Goal: Feedback & Contribution: Leave review/rating

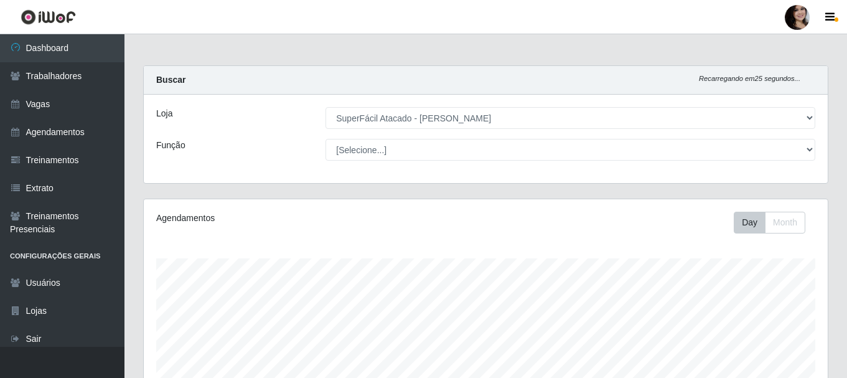
select select "399"
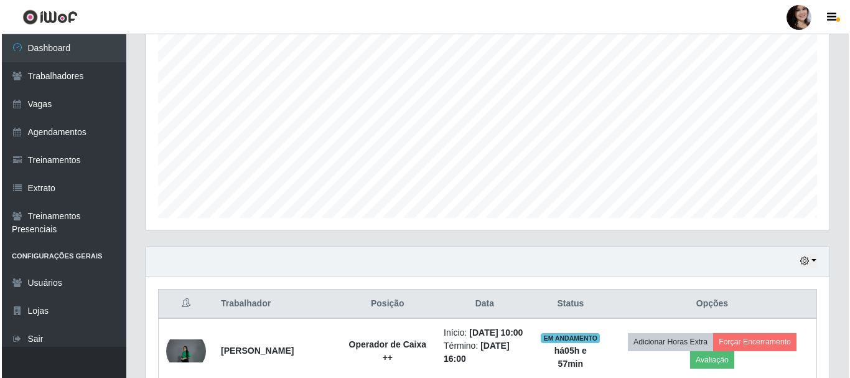
scroll to position [414, 0]
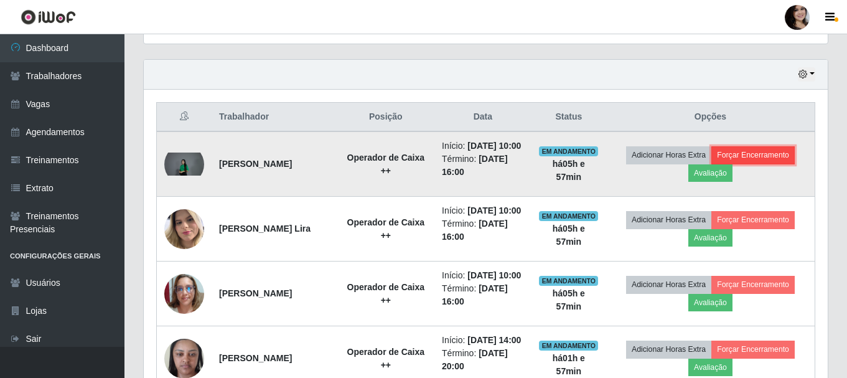
click at [768, 158] on button "Forçar Encerramento" at bounding box center [752, 154] width 83 height 17
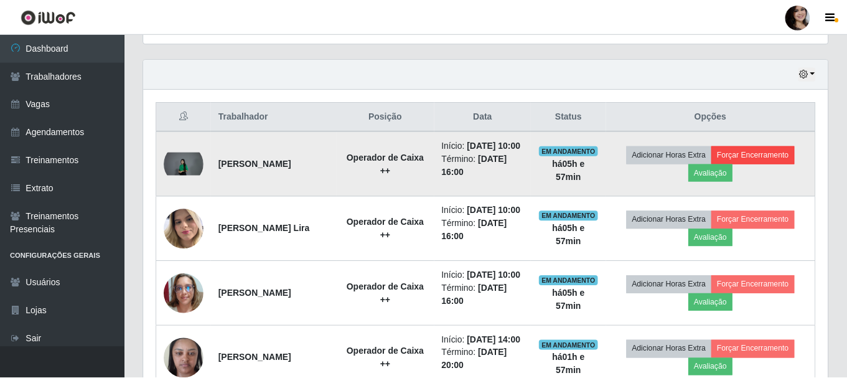
scroll to position [258, 678]
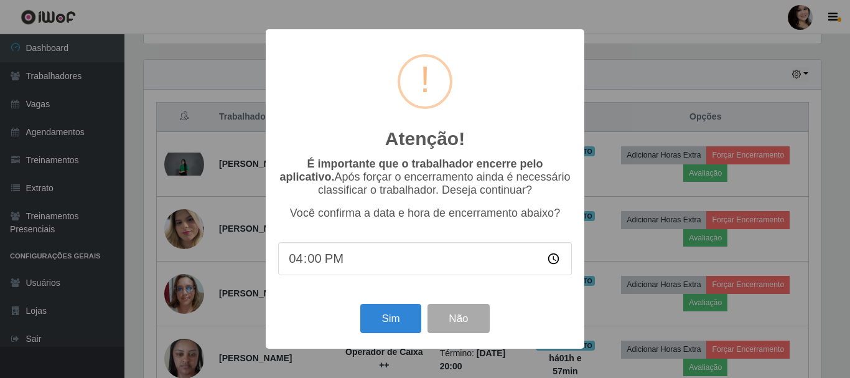
click at [742, 145] on div "Atenção! × É importante que o trabalhador encerre pelo aplicativo. Após forçar …" at bounding box center [425, 189] width 850 height 378
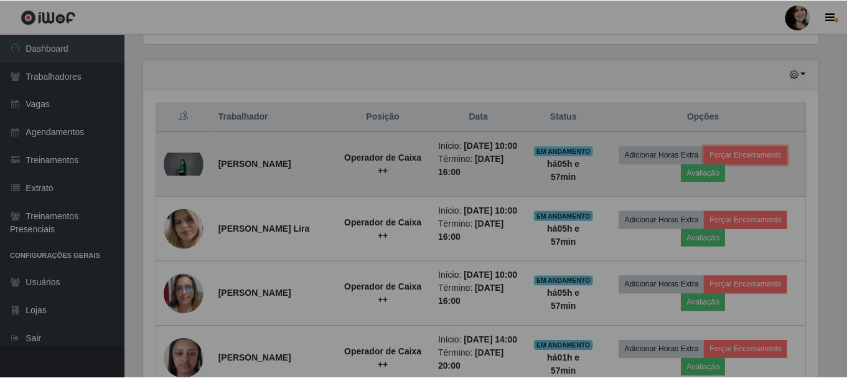
scroll to position [258, 684]
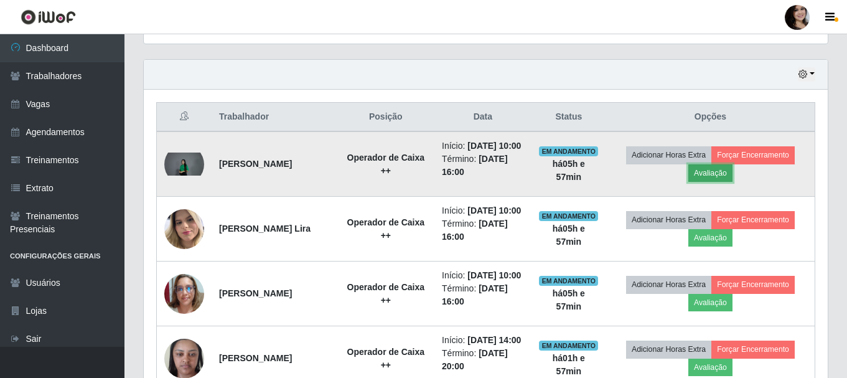
click at [719, 179] on button "Avaliação" at bounding box center [710, 172] width 44 height 17
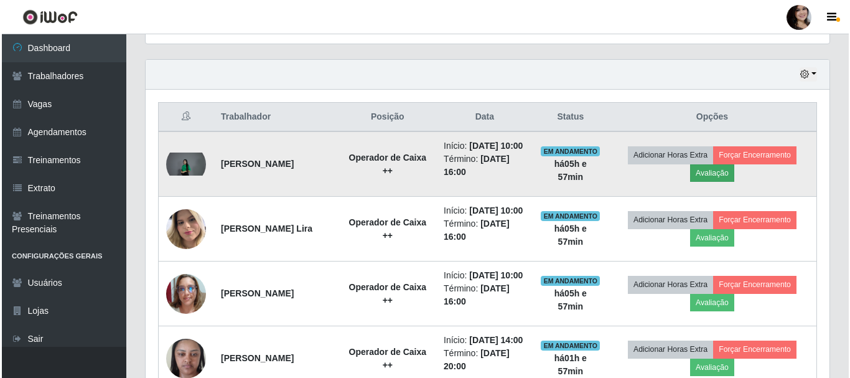
scroll to position [258, 678]
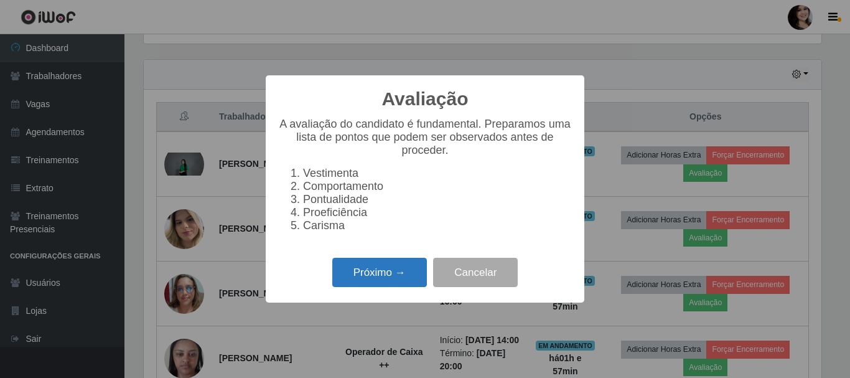
click at [375, 278] on button "Próximo →" at bounding box center [379, 272] width 95 height 29
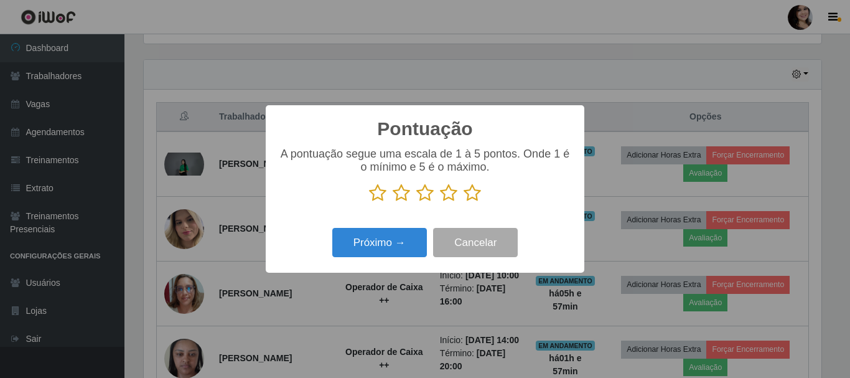
click at [466, 195] on icon at bounding box center [472, 193] width 17 height 19
click at [464, 202] on input "radio" at bounding box center [464, 202] width 0 height 0
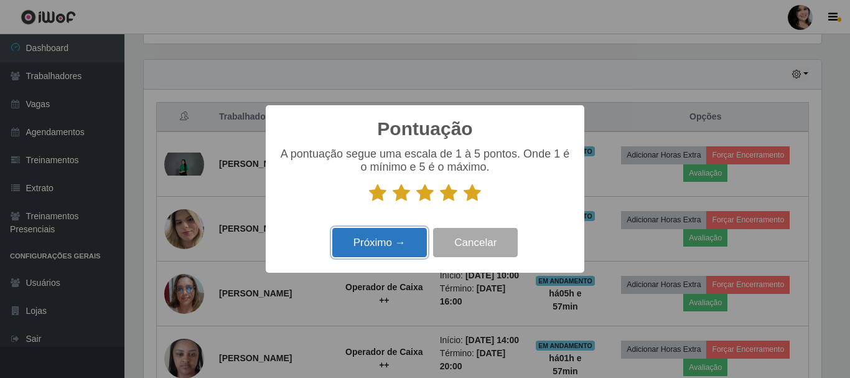
click at [395, 256] on button "Próximo →" at bounding box center [379, 242] width 95 height 29
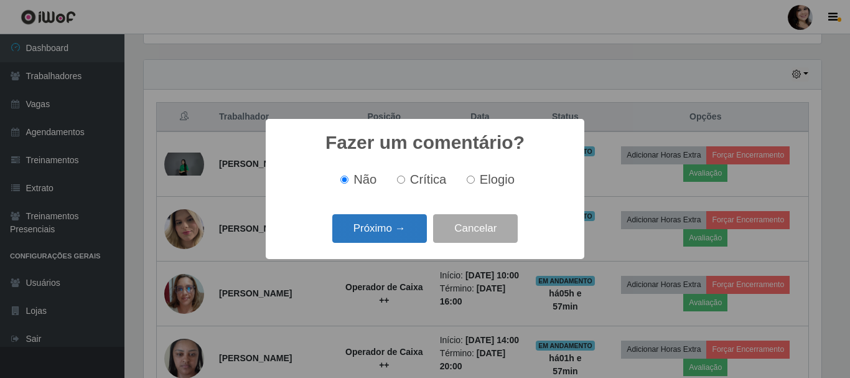
click at [403, 224] on button "Próximo →" at bounding box center [379, 228] width 95 height 29
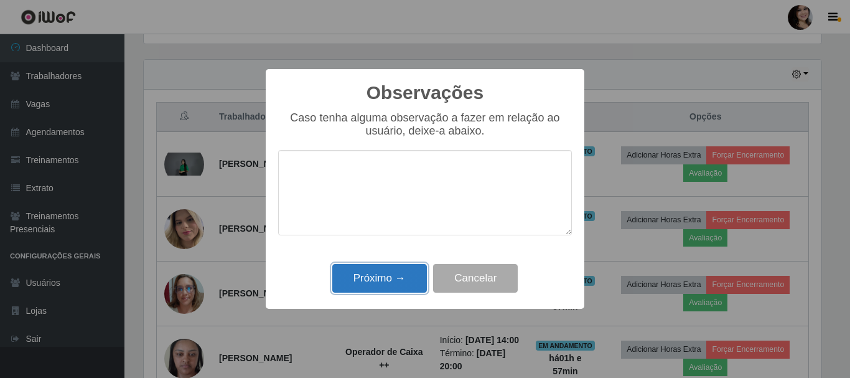
click at [398, 284] on button "Próximo →" at bounding box center [379, 278] width 95 height 29
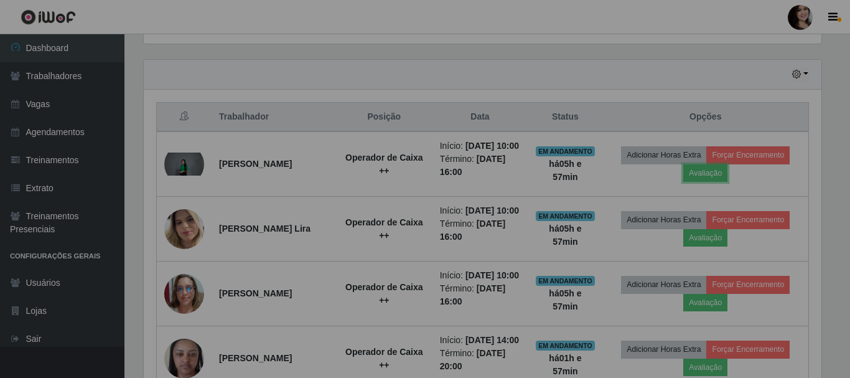
scroll to position [258, 684]
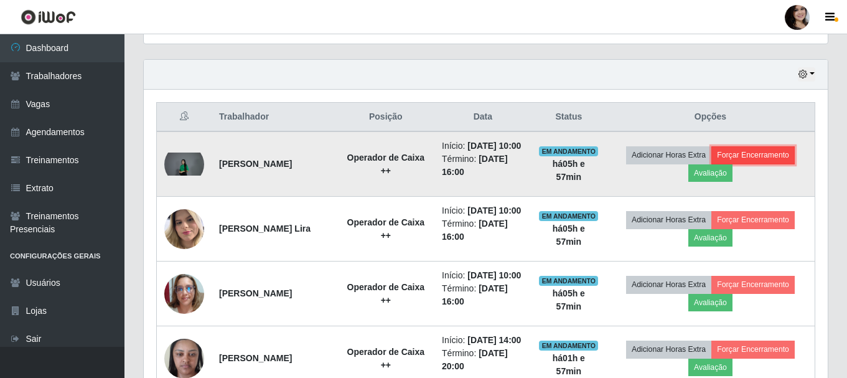
click at [765, 164] on button "Forçar Encerramento" at bounding box center [752, 154] width 83 height 17
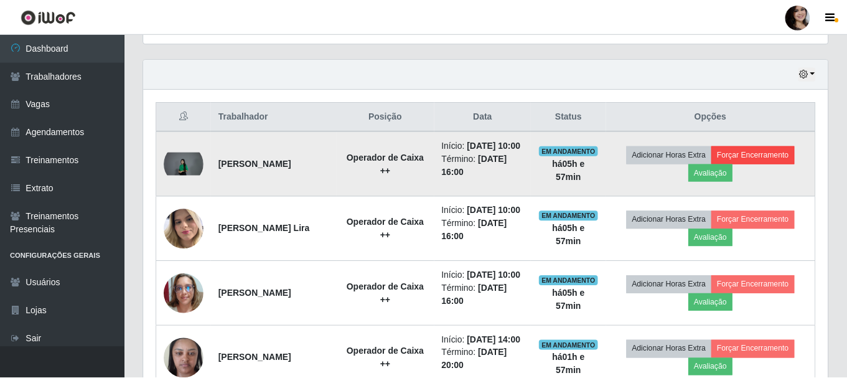
scroll to position [258, 678]
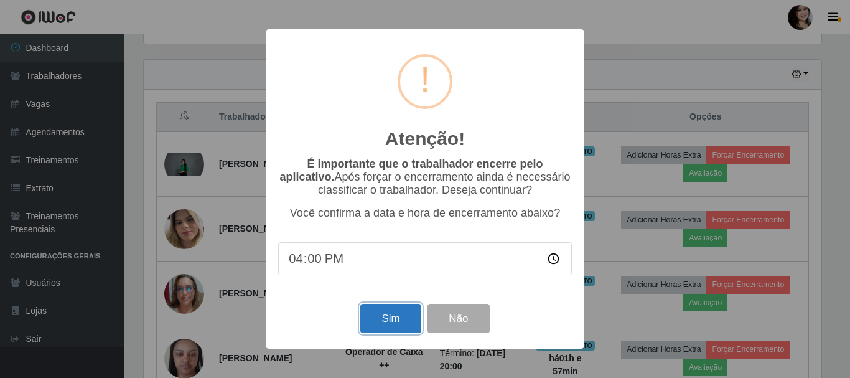
click at [385, 324] on button "Sim" at bounding box center [390, 318] width 60 height 29
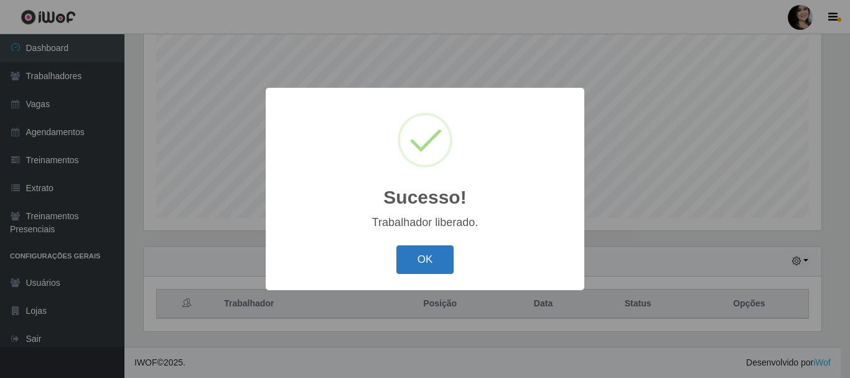
click at [436, 258] on button "OK" at bounding box center [426, 259] width 58 height 29
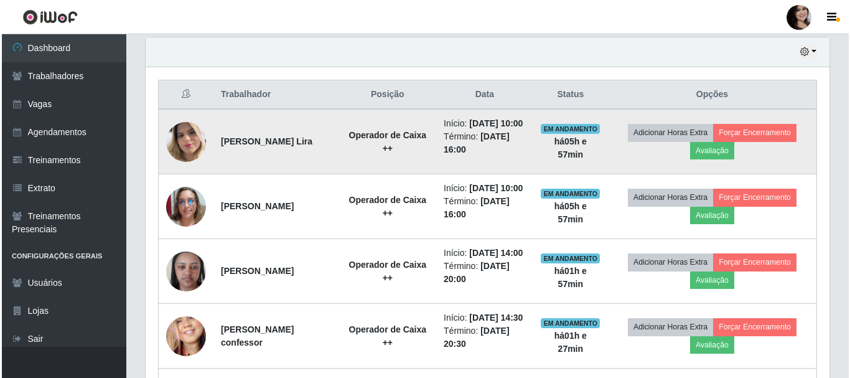
scroll to position [436, 0]
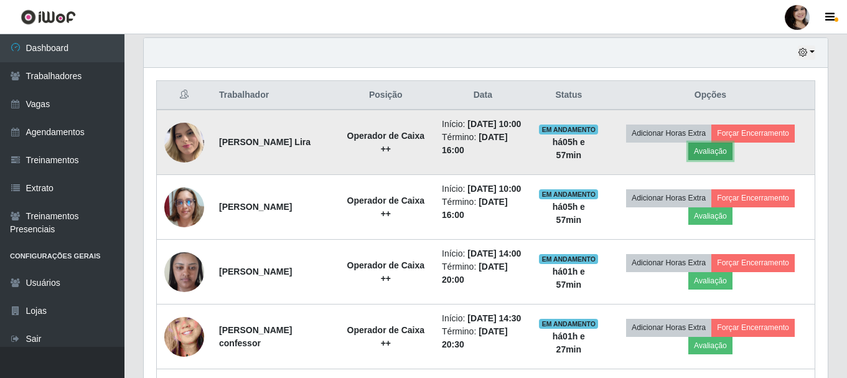
click at [728, 158] on button "Avaliação" at bounding box center [710, 151] width 44 height 17
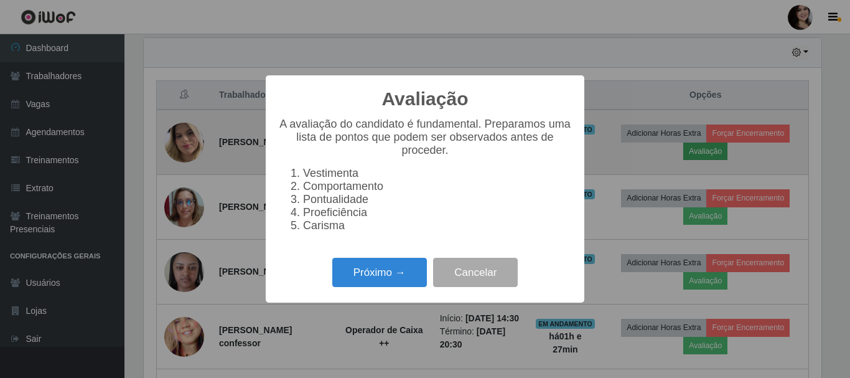
scroll to position [0, 0]
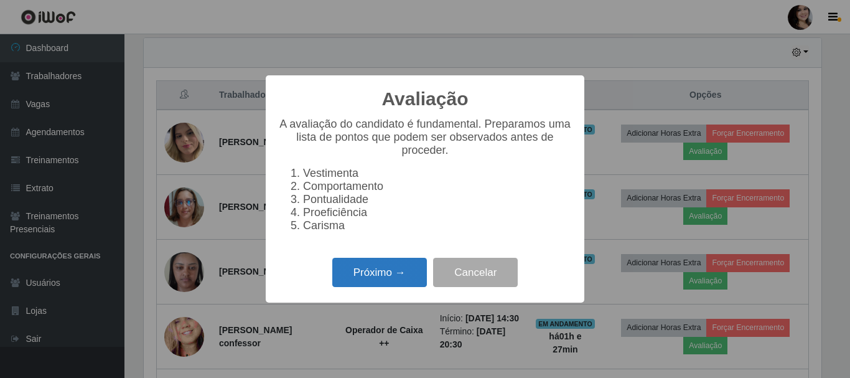
click at [375, 287] on button "Próximo →" at bounding box center [379, 272] width 95 height 29
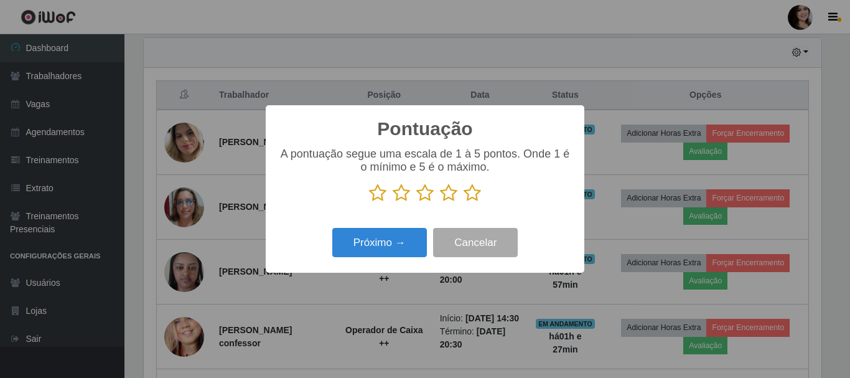
click at [455, 194] on icon at bounding box center [448, 193] width 17 height 19
click at [440, 202] on input "radio" at bounding box center [440, 202] width 0 height 0
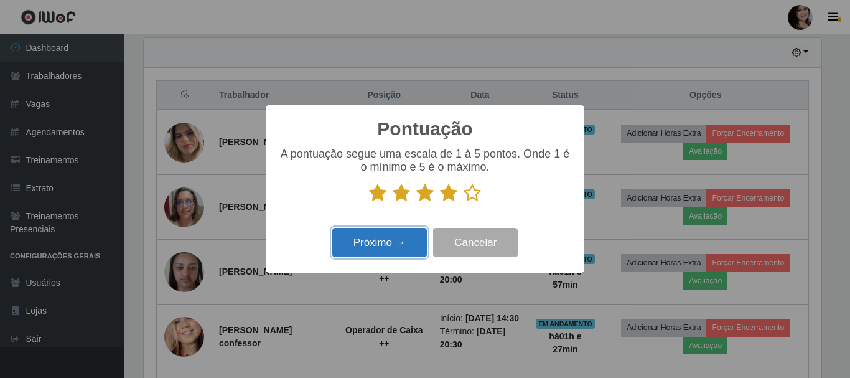
click at [411, 238] on button "Próximo →" at bounding box center [379, 242] width 95 height 29
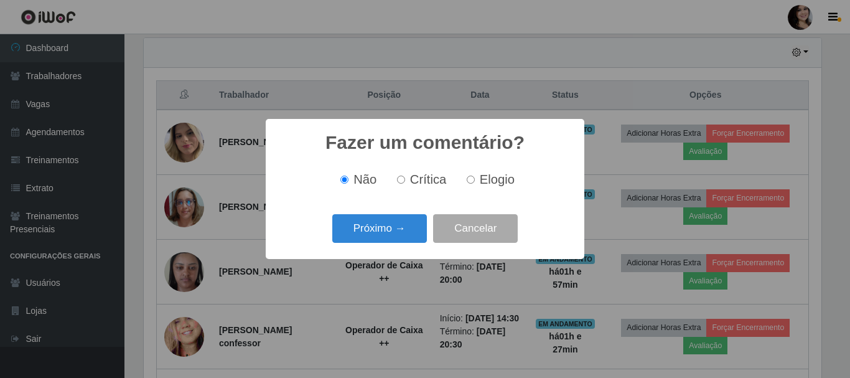
click at [411, 238] on button "Próximo →" at bounding box center [379, 228] width 95 height 29
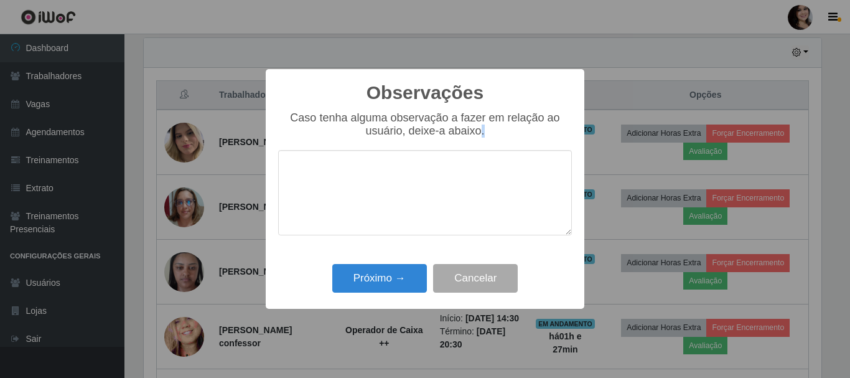
click at [410, 238] on div "Caso tenha alguma observação a fazer em relação ao usuário, deixe-a abaixo." at bounding box center [425, 179] width 294 height 136
click at [410, 281] on button "Próximo →" at bounding box center [379, 278] width 95 height 29
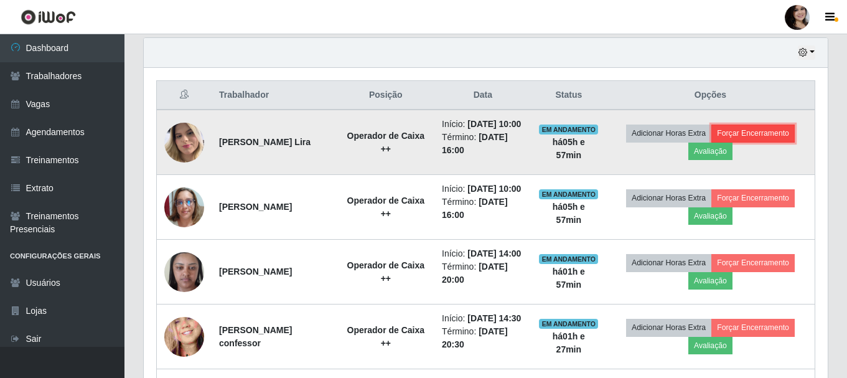
click at [789, 142] on button "Forçar Encerramento" at bounding box center [752, 132] width 83 height 17
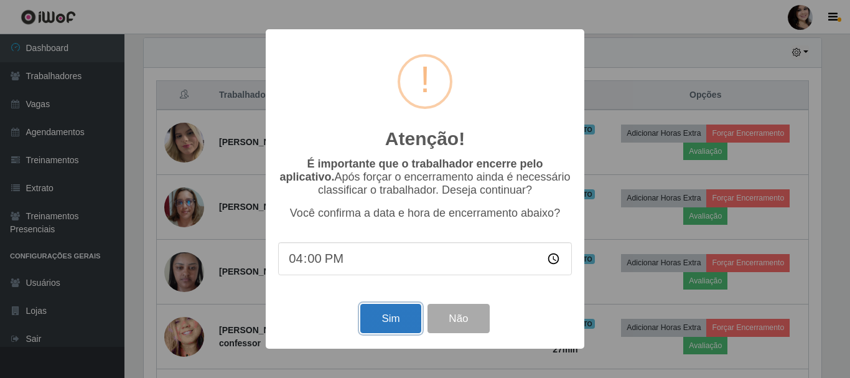
click at [386, 325] on button "Sim" at bounding box center [390, 318] width 60 height 29
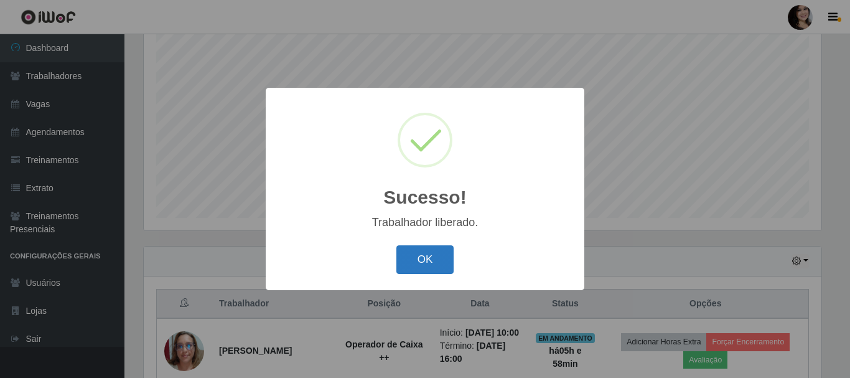
click at [416, 266] on button "OK" at bounding box center [426, 259] width 58 height 29
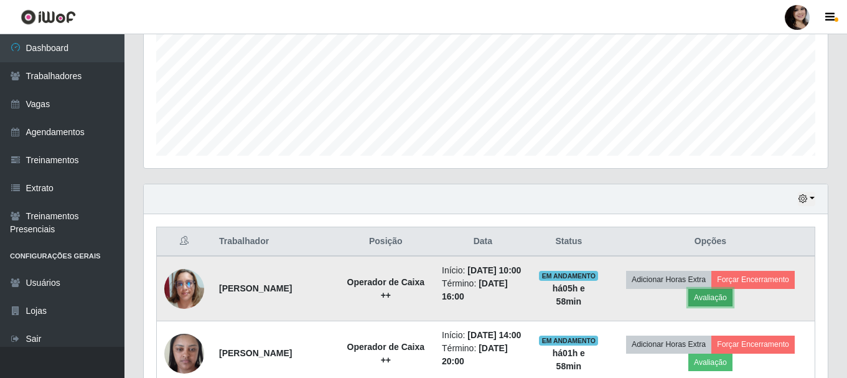
click at [714, 301] on button "Avaliação" at bounding box center [710, 297] width 44 height 17
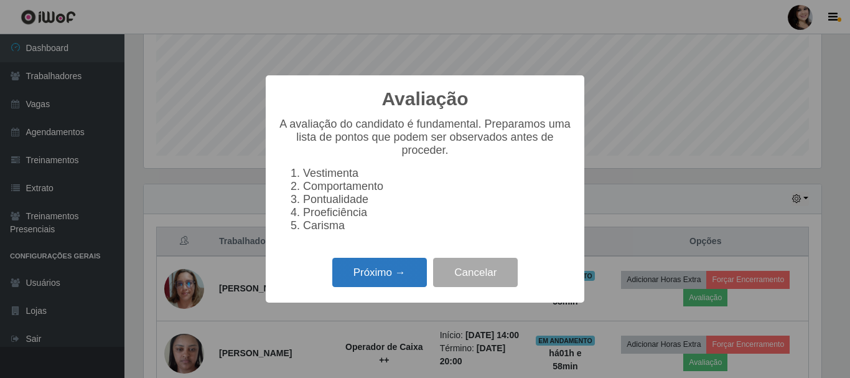
click at [412, 283] on button "Próximo →" at bounding box center [379, 272] width 95 height 29
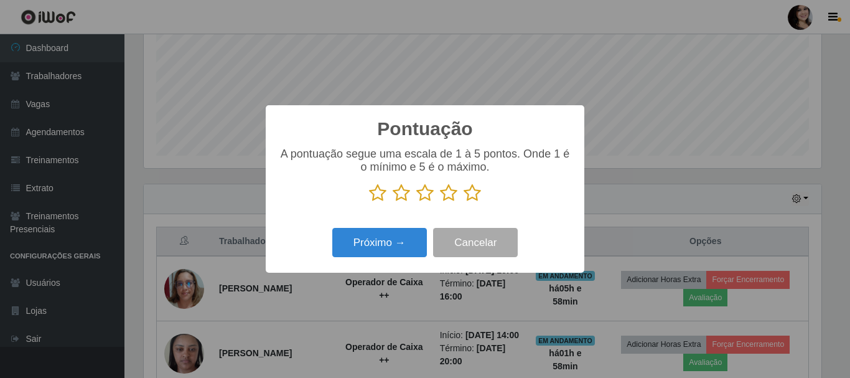
click at [474, 195] on icon at bounding box center [472, 193] width 17 height 19
click at [464, 202] on input "radio" at bounding box center [464, 202] width 0 height 0
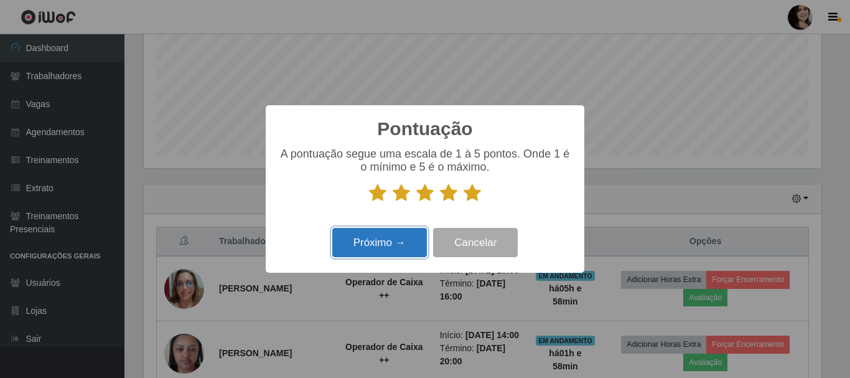
click at [403, 248] on button "Próximo →" at bounding box center [379, 242] width 95 height 29
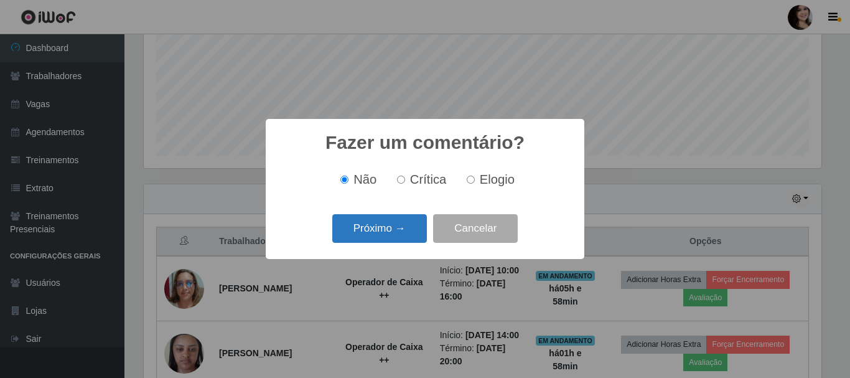
click at [411, 240] on button "Próximo →" at bounding box center [379, 228] width 95 height 29
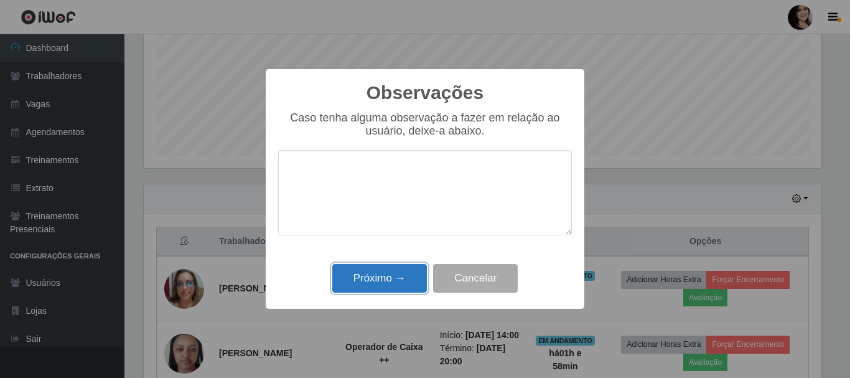
click at [393, 278] on button "Próximo →" at bounding box center [379, 278] width 95 height 29
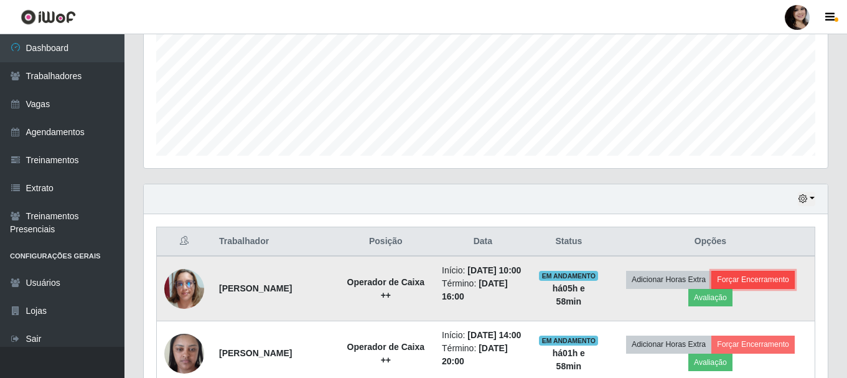
click at [747, 283] on button "Forçar Encerramento" at bounding box center [752, 279] width 83 height 17
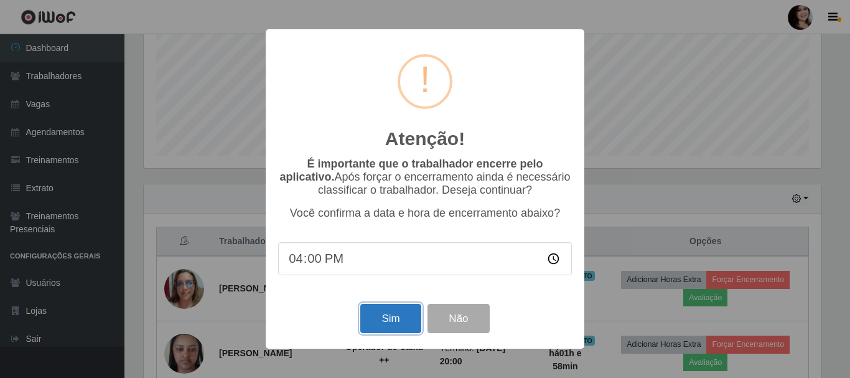
click at [403, 321] on button "Sim" at bounding box center [390, 318] width 60 height 29
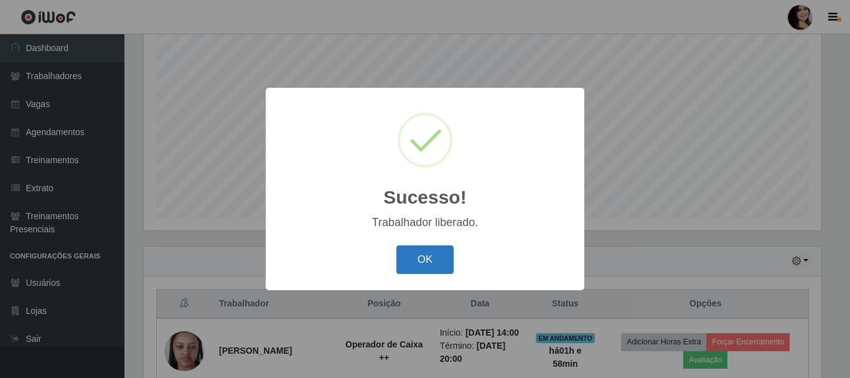
click at [412, 253] on button "OK" at bounding box center [426, 259] width 58 height 29
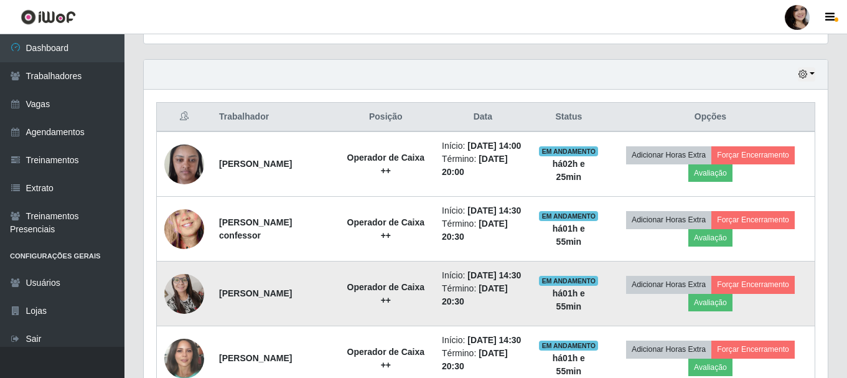
scroll to position [476, 0]
